Goal: Task Accomplishment & Management: Use online tool/utility

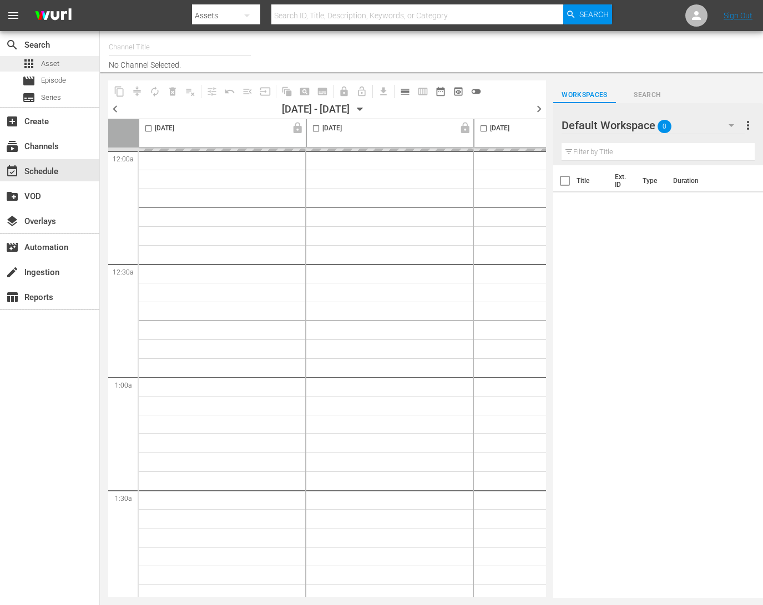
click at [68, 60] on div "apps Asset" at bounding box center [49, 64] width 99 height 16
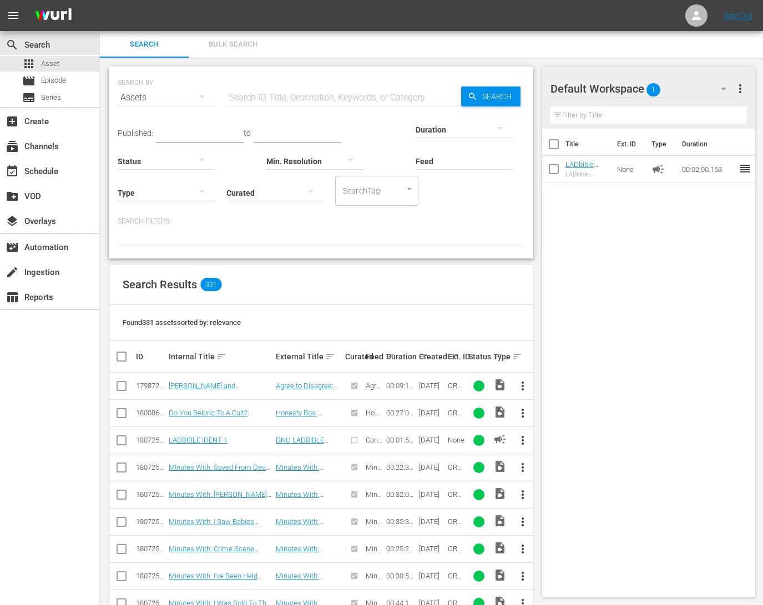
click at [234, 43] on span "Bulk Search" at bounding box center [232, 44] width 75 height 13
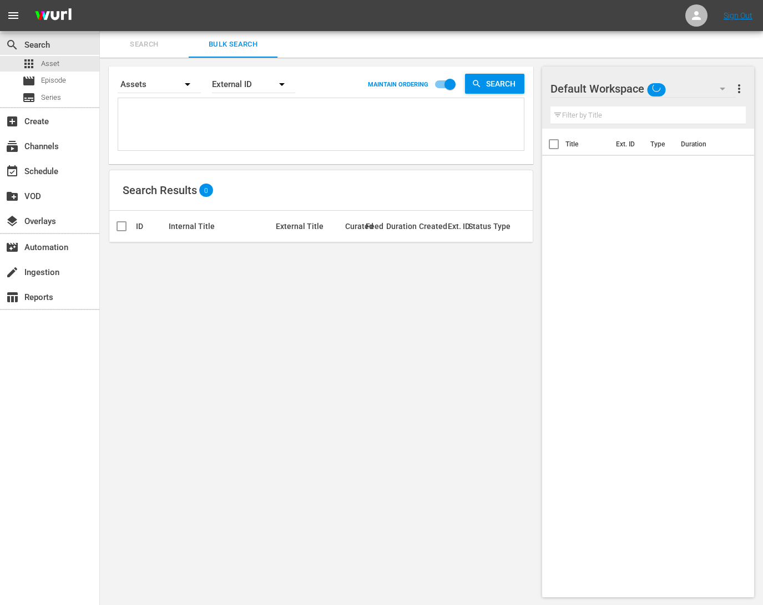
click at [175, 133] on textarea at bounding box center [322, 126] width 403 height 50
paste textarea "OR_WYR00004"
type textarea "OR_WYR00004"
